Goal: Communication & Community: Answer question/provide support

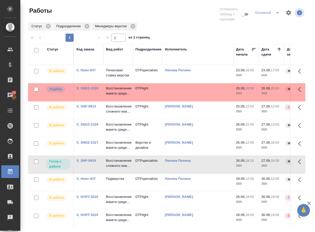
click at [86, 90] on link "S_SNDZ-2326" at bounding box center [87, 88] width 22 height 4
click at [108, 75] on p "Почасовая ставка верстки" at bounding box center [118, 73] width 24 height 10
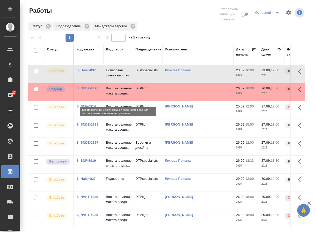
click at [117, 96] on p "Восстановление макета средн..." at bounding box center [118, 91] width 24 height 10
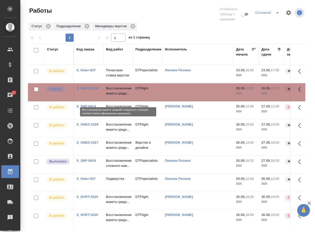
click at [117, 96] on p "Восстановление макета средн..." at bounding box center [118, 91] width 24 height 10
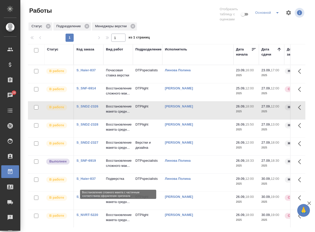
click at [116, 168] on p "Восстановление сложного мак..." at bounding box center [118, 163] width 24 height 10
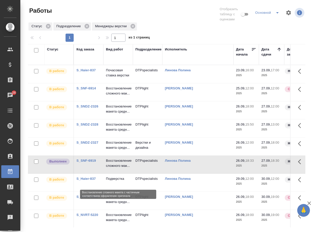
click at [116, 168] on p "Восстановление сложного мак..." at bounding box center [118, 163] width 24 height 10
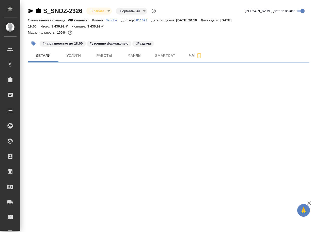
select select "RU"
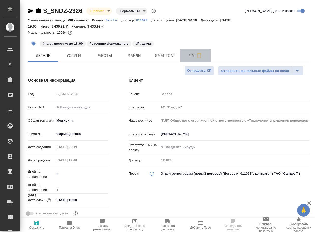
click at [193, 55] on span "Чат" at bounding box center [195, 55] width 24 height 6
type textarea "x"
type input "Горшкова Валентина"
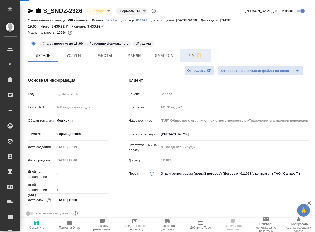
type input "Комаров Роман"
type textarea "x"
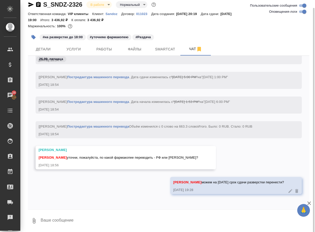
scroll to position [7, 0]
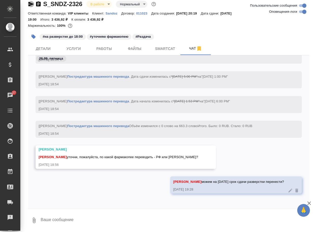
click at [30, 1] on icon "button" at bounding box center [31, 4] width 6 height 6
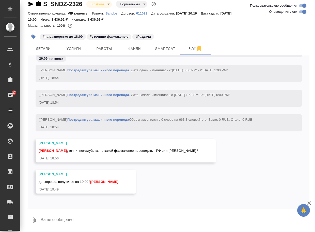
click at [86, 215] on textarea at bounding box center [174, 219] width 269 height 17
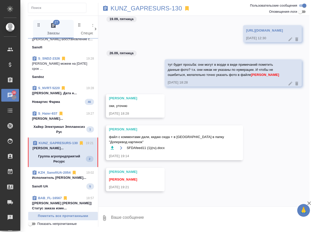
scroll to position [152, 0]
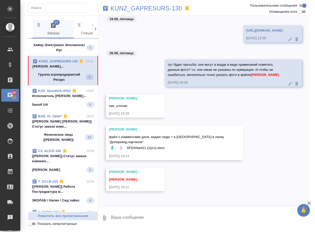
click at [64, 82] on p "Группа агропредприятий Ресурс" at bounding box center [59, 77] width 53 height 10
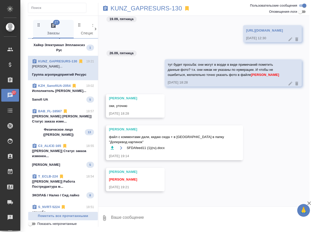
click at [113, 147] on icon "button" at bounding box center [112, 148] width 3 height 4
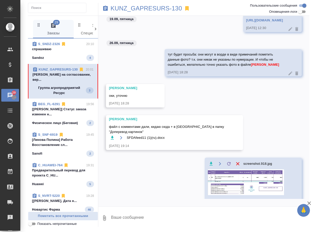
scroll to position [437, 0]
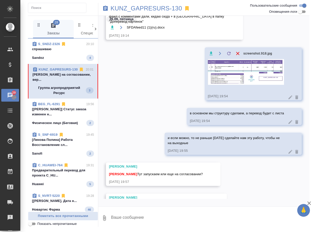
click at [53, 95] on p "Группа агропредприятий Ресурс" at bounding box center [59, 90] width 53 height 10
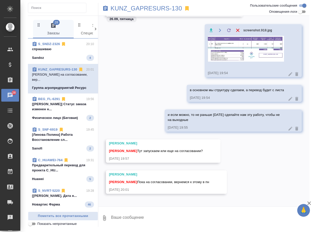
scroll to position [463, 0]
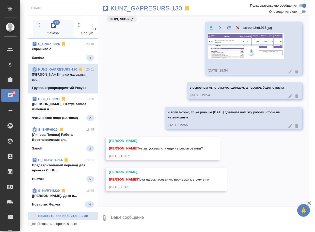
drag, startPoint x: 142, startPoint y: 218, endPoint x: 138, endPoint y: 212, distance: 6.2
click at [142, 217] on textarea at bounding box center [210, 217] width 199 height 17
type textarea "ок, спасибо"
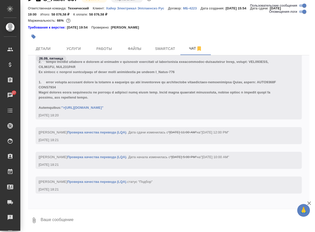
scroll to position [19993, 0]
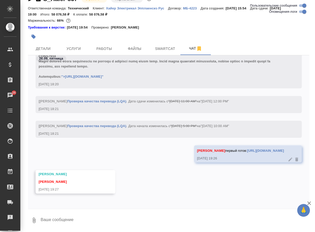
drag, startPoint x: 150, startPoint y: 207, endPoint x: 146, endPoint y: 205, distance: 4.1
click at [150, 207] on div "26.09, пятница [Сергеева Анастасия] Комментарии для ПМ/исполнителей изменены с …" at bounding box center [169, 131] width 282 height 153
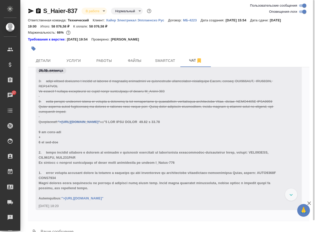
scroll to position [19841, 0]
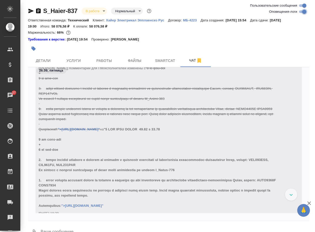
click at [301, 12] on input "Оповещения-логи" at bounding box center [304, 12] width 18 height 6
checkbox input "false"
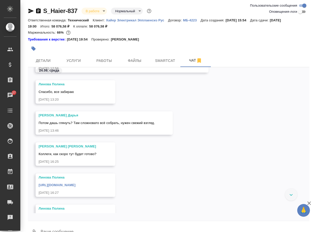
scroll to position [5118, 0]
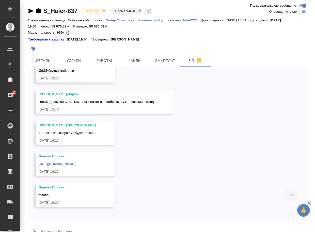
drag, startPoint x: 289, startPoint y: 195, endPoint x: 276, endPoint y: 178, distance: 21.1
click at [289, 194] on div at bounding box center [291, 194] width 12 height 12
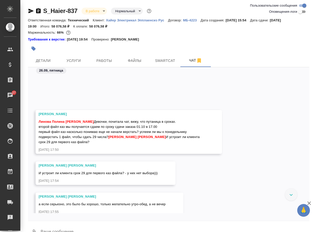
scroll to position [6694, 0]
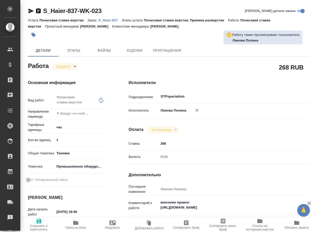
type textarea "x"
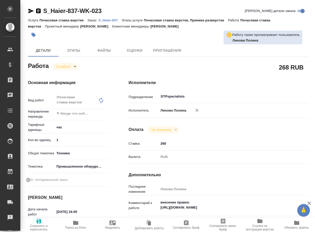
type textarea "x"
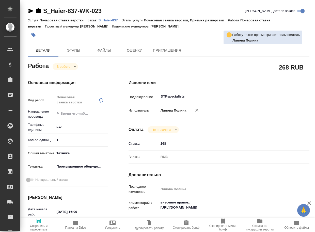
type textarea "x"
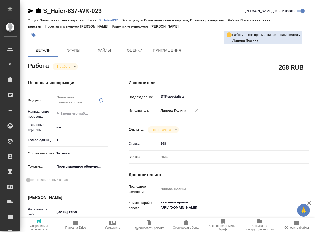
scroll to position [102, 0]
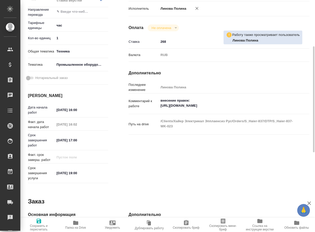
type textarea "x"
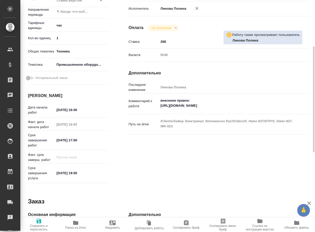
type textarea "x"
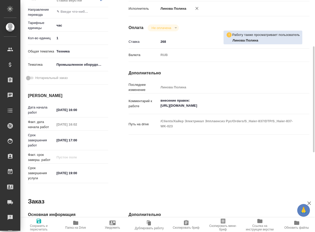
type textarea "x"
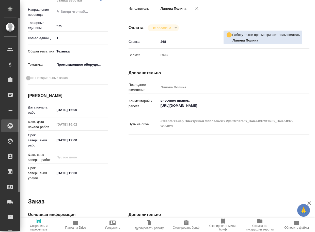
type textarea "x"
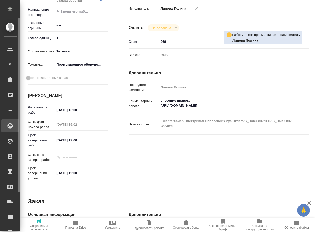
type textarea "x"
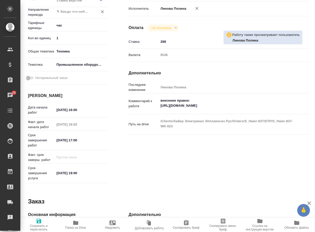
type textarea "x"
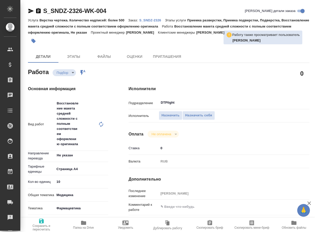
type textarea "x"
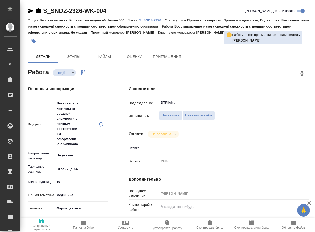
type textarea "x"
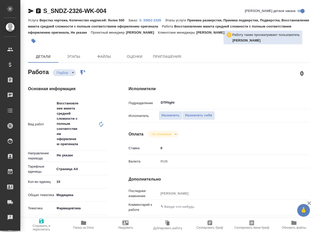
type textarea "x"
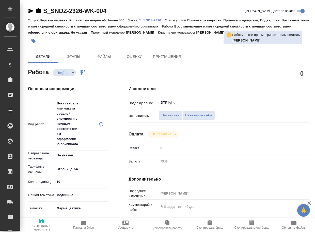
type textarea "x"
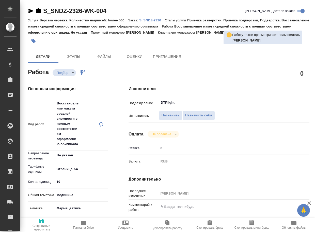
type textarea "x"
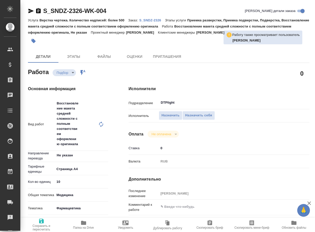
type textarea "x"
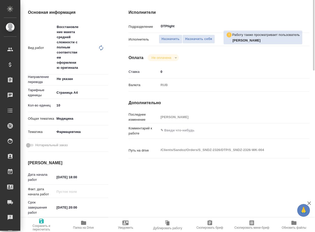
scroll to position [102, 0]
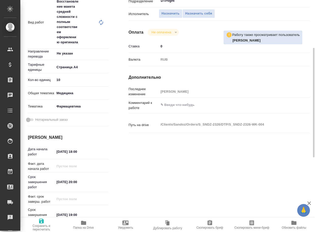
type textarea "x"
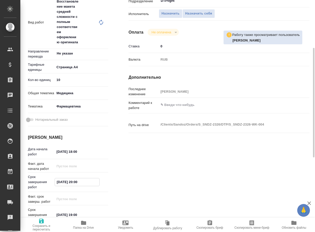
click at [57, 181] on input "26.09.2025 20:00" at bounding box center [77, 181] width 44 height 7
type textarea "x"
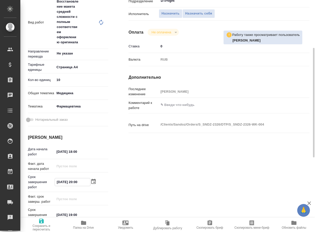
type textarea "x"
type input "27.09.2025 20:00"
type textarea "x"
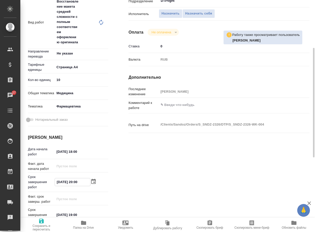
type textarea "x"
type input "27.09.2025 10:0_"
type textarea "x"
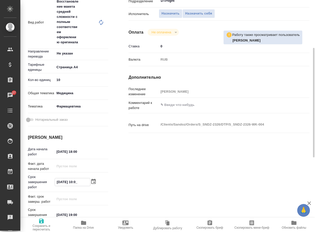
type textarea "x"
type input "27.09.2025 12:00"
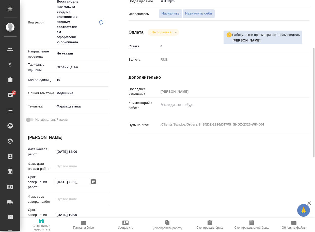
type textarea "x"
type input "27.09.2025 12:00"
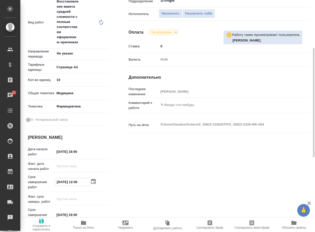
click at [38, 226] on span "Сохранить и пересчитать" at bounding box center [41, 227] width 36 height 7
type textarea "x"
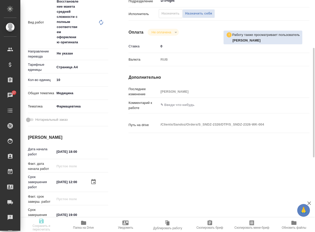
type textarea "x"
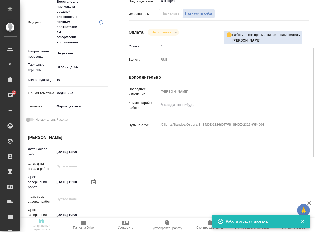
type textarea "x"
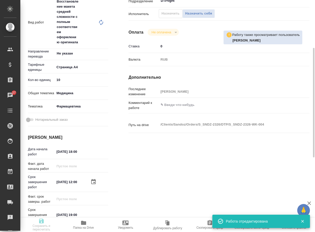
type textarea "x"
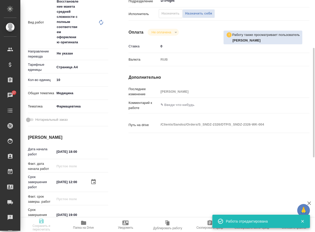
type input "recruiting"
type textarea "Восстановление макета средней сложности с полным соответствием оформлению ориги…"
type textarea "x"
type input "Не указан"
type input "5f036ec4e16dec2d6b59c8ff"
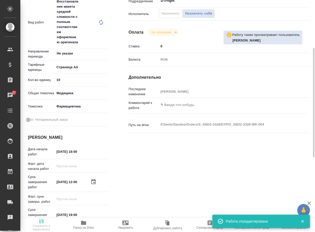
type input "10"
type input "med"
type input "6149832f2b7be24903fd7a82"
type input "26.09.2025 18:00"
type input "27.09.2025 12:00"
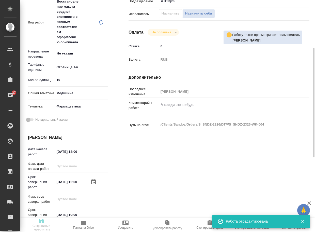
type input "30.09.2025 19:00"
type input "DTPlight"
type input "notPayed"
type input "0"
type input "RUB"
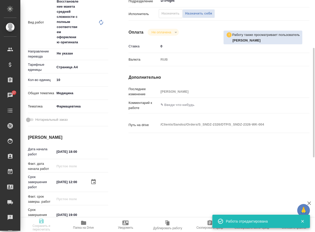
type input "Горшкова Валентина"
type textarea "x"
type textarea "/Clients/Sandoz/Orders/S_SNDZ-2326/DTP/S_SNDZ-2326-WK-004"
type textarea "x"
type input "S_SNDZ-2326"
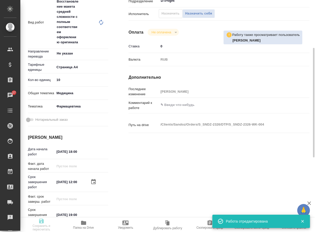
type input "Верстка чертежа. Количество надписей: более 500"
type input "Приемка разверстки, Приемка подверстки, Подверстка, Восстановление макета средн…"
type input "Кабаргина Анна"
type input "[PERSON_NAME]"
type input "/Clients/Sandoz/Orders/S_SNDZ-2326"
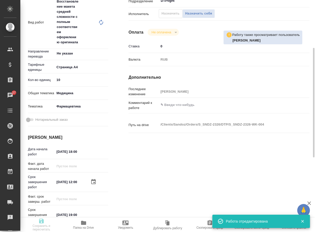
type textarea "x"
type textarea "Прошу взять в перевод на русский язык документы, приложенные к письму. Сроки по…"
type textarea "x"
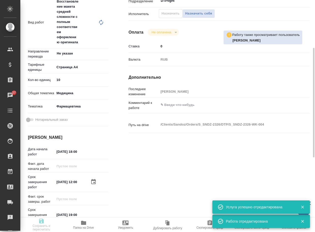
type textarea "x"
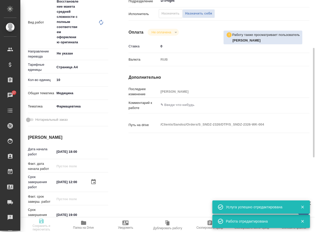
type textarea "x"
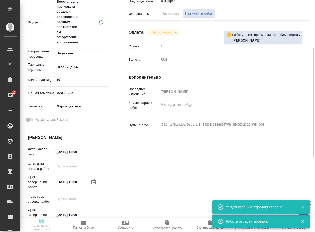
type textarea "x"
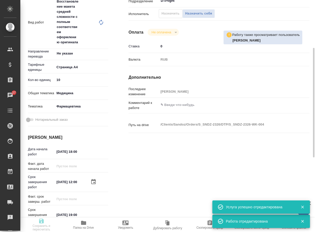
type textarea "x"
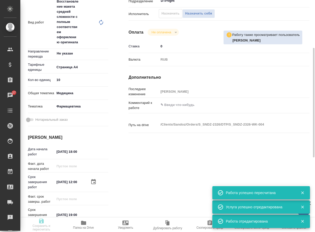
type input "recruiting"
type textarea "Восстановление макета средней сложности с полным соответствием оформлению ориги…"
type textarea "x"
type input "Не указан"
type input "5f036ec4e16dec2d6b59c8ff"
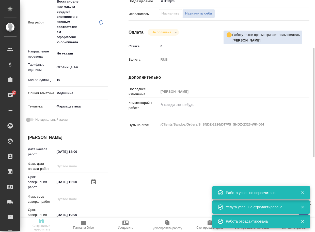
type input "10"
type input "med"
type input "6149832f2b7be24903fd7a82"
type input "26.09.2025 18:00"
type input "27.09.2025 12:00"
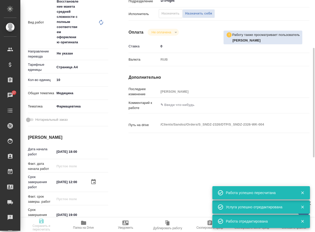
type input "30.09.2025 19:00"
type input "DTPlight"
type input "notPayed"
type input "0"
type input "RUB"
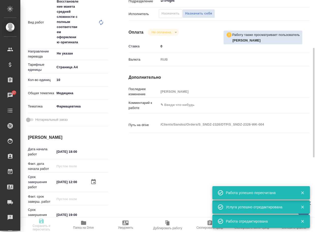
type input "Горшкова Валентина"
type textarea "x"
type textarea "/Clients/Sandoz/Orders/S_SNDZ-2326/DTP/S_SNDZ-2326-WK-004"
type textarea "x"
type input "S_SNDZ-2326"
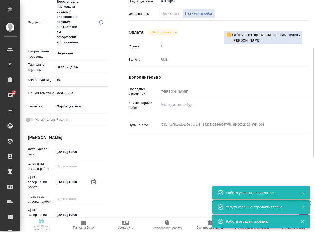
type input "Верстка чертежа. Количество надписей: более 500"
type input "Приемка разверстки, Приемка подверстки, Подверстка, Восстановление макета средн…"
type input "Кабаргина Анна"
type input "[PERSON_NAME]"
type input "/Clients/Sandoz/Orders/S_SNDZ-2326"
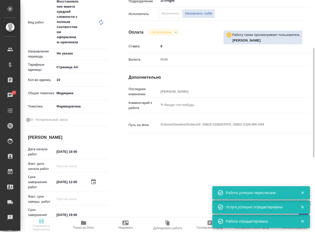
type textarea "x"
type textarea "Прошу взять в перевод на русский язык документы, приложенные к письму. Сроки по…"
type textarea "x"
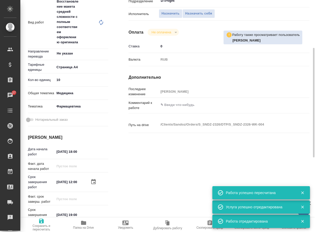
type textarea "x"
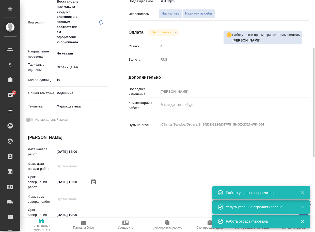
type textarea "x"
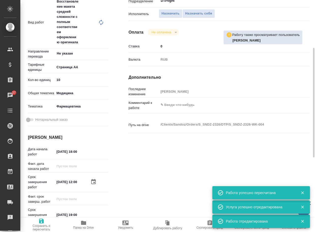
type textarea "x"
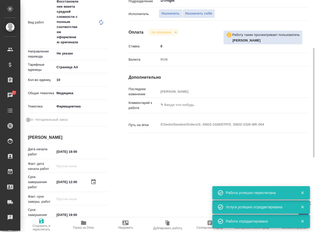
type textarea "x"
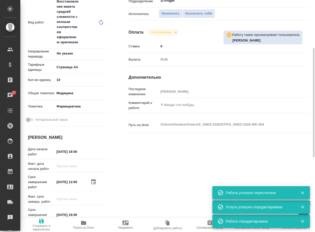
type textarea "x"
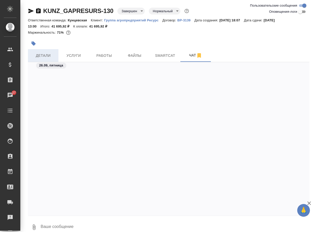
scroll to position [321, 0]
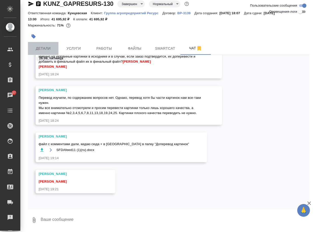
click at [39, 48] on span "Детали" at bounding box center [43, 48] width 24 height 6
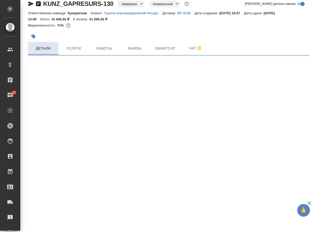
select select "RU"
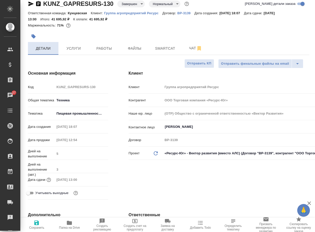
type textarea "x"
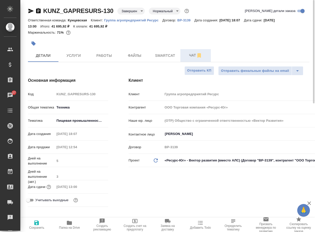
click at [192, 54] on span "Чат" at bounding box center [195, 55] width 24 height 6
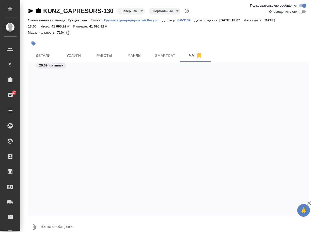
scroll to position [638, 0]
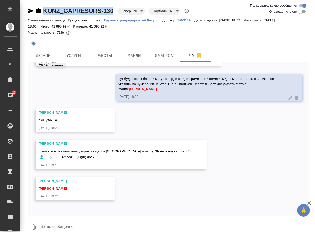
drag, startPoint x: 115, startPoint y: 14, endPoint x: 43, endPoint y: 5, distance: 72.4
click at [43, 5] on div "KUNZ_GAPRESURS-130 Завершен closed Нормальный normal Ответственная команда: Кун…" at bounding box center [168, 119] width 287 height 238
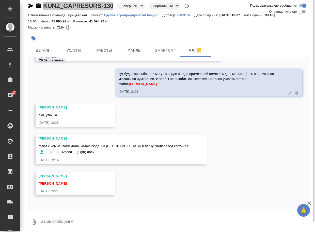
scroll to position [7, 0]
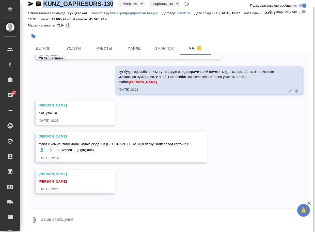
click at [29, 222] on button "0" at bounding box center [34, 219] width 12 height 17
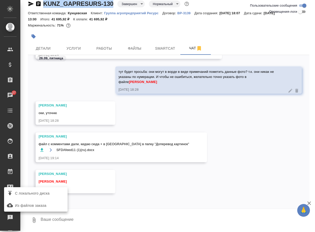
click at [44, 189] on label "С локального диска" at bounding box center [36, 193] width 64 height 10
click at [0, 0] on input "С локального диска" at bounding box center [0, 0] width 0 height 0
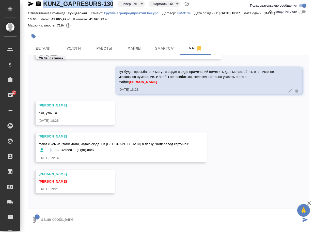
click at [77, 218] on textarea at bounding box center [170, 219] width 261 height 17
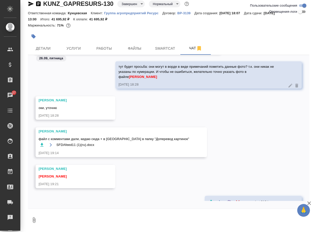
scroll to position [673, 0]
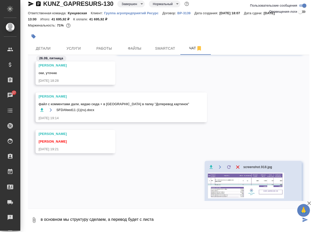
type textarea "в основном мы структуру сделаем, а перевод будет с листа"
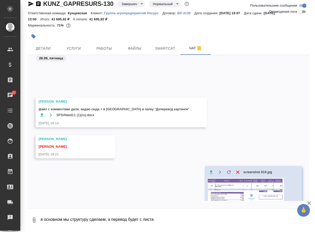
scroll to position [724, 0]
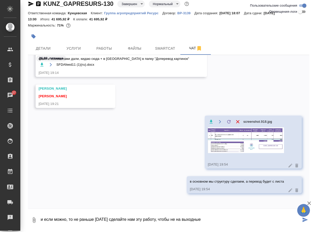
type textarea "и если можно, то не раньше понедельника сделайте нам эту работу, чтобы не на вы…"
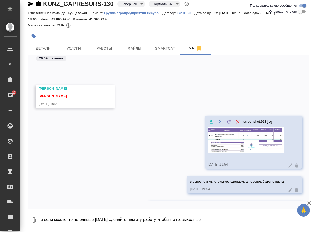
scroll to position [748, 0]
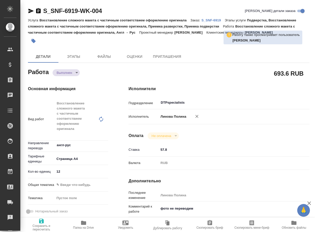
click at [84, 221] on icon "button" at bounding box center [83, 222] width 5 height 4
click at [30, 11] on icon "button" at bounding box center [31, 11] width 6 height 6
